Goal: Information Seeking & Learning: Learn about a topic

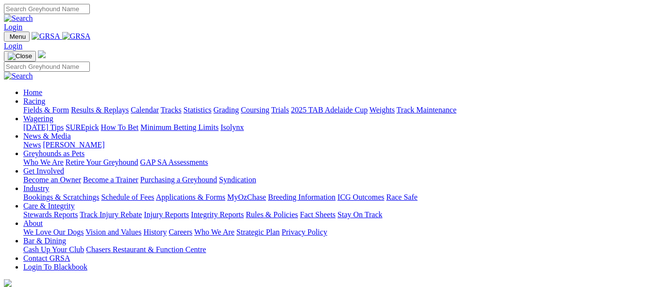
scroll to position [389, 0]
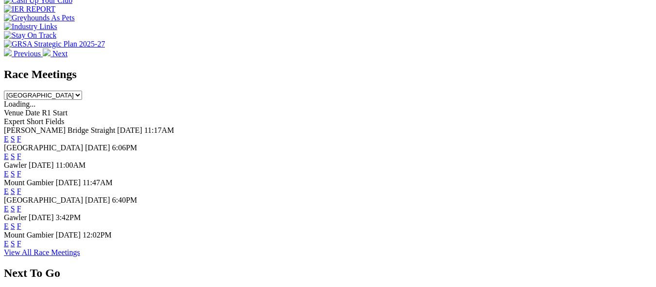
click at [9, 170] on link "E" at bounding box center [6, 174] width 5 height 8
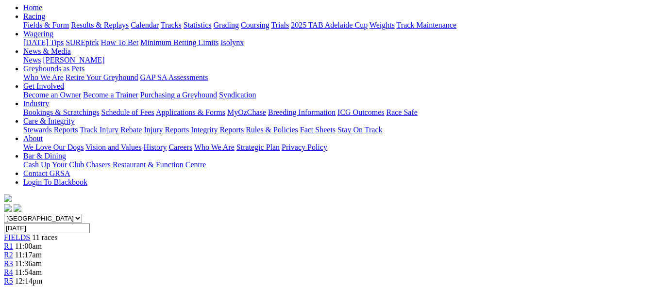
scroll to position [97, 0]
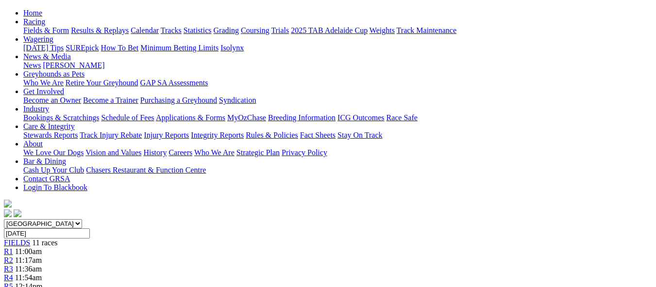
click at [42, 256] on span "11:17am" at bounding box center [28, 260] width 27 height 8
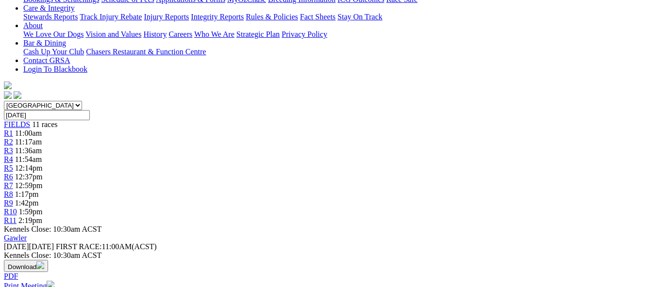
scroll to position [243, 0]
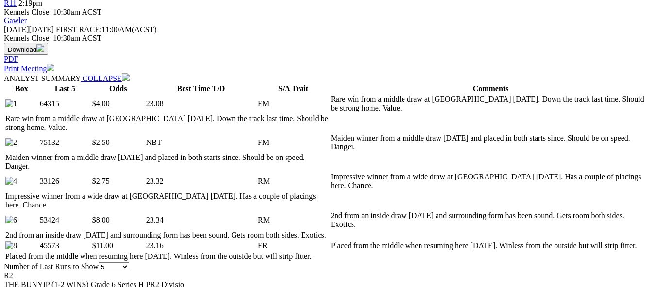
scroll to position [437, 0]
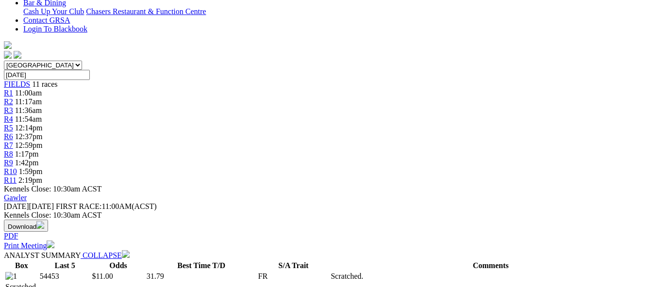
scroll to position [49, 0]
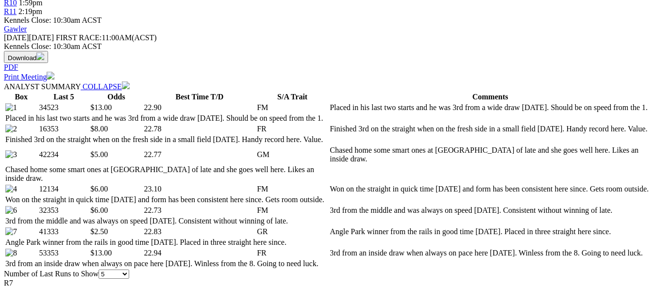
scroll to position [437, 0]
